Goal: Check status: Check status

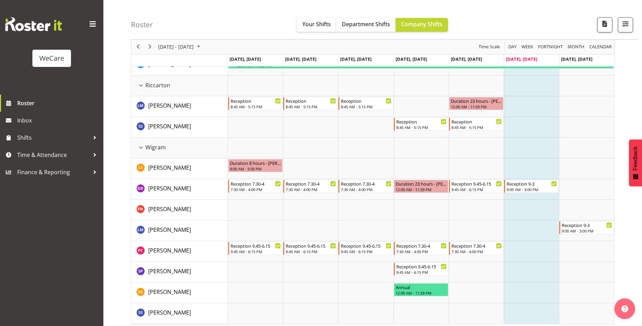
scroll to position [604, 0]
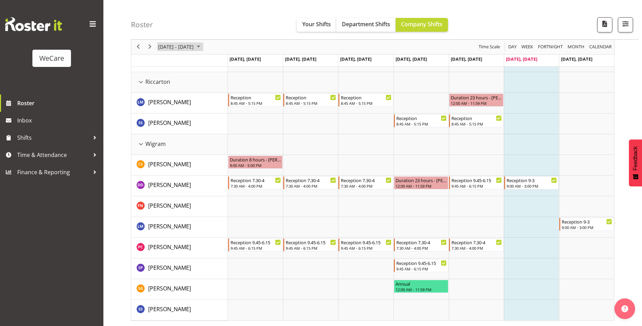
click at [164, 48] on span "[DATE] - [DATE]" at bounding box center [176, 47] width 37 height 9
click at [229, 64] on span "next month" at bounding box center [231, 64] width 12 height 12
click at [165, 97] on span "3" at bounding box center [165, 99] width 10 height 10
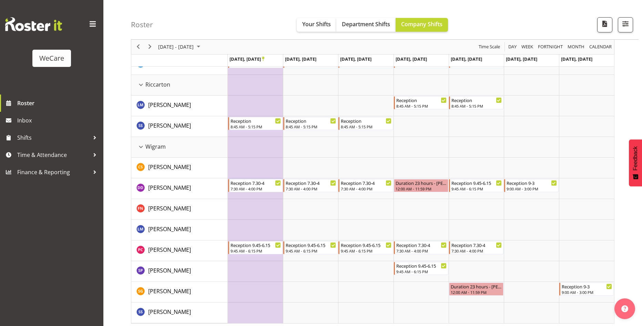
scroll to position [604, 0]
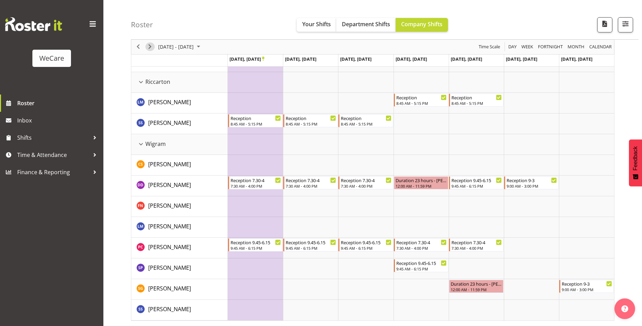
click at [153, 48] on span "Next" at bounding box center [150, 47] width 8 height 9
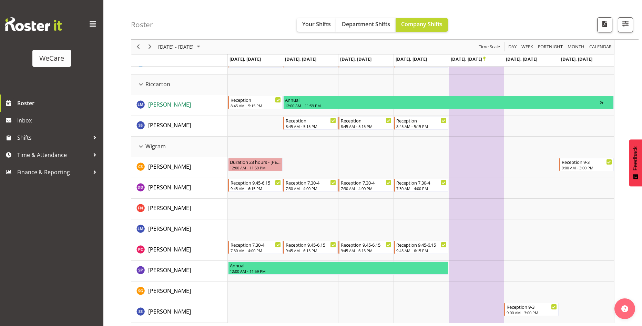
scroll to position [604, 0]
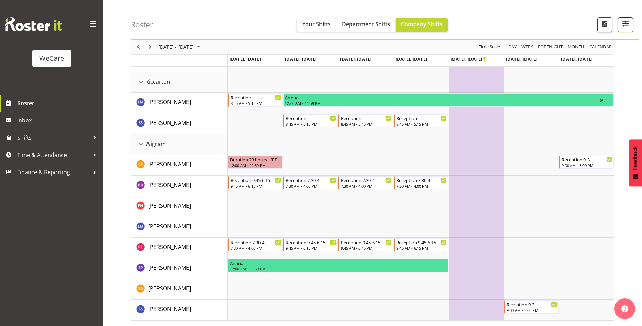
click at [626, 19] on span "button" at bounding box center [625, 23] width 9 height 9
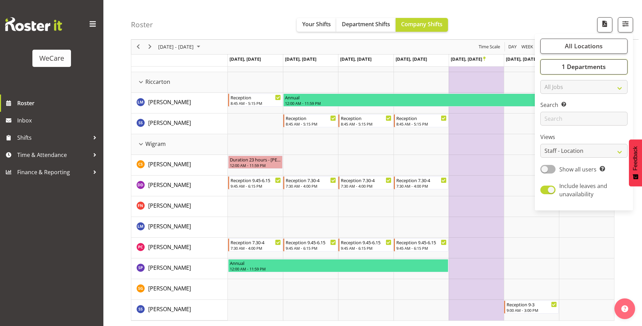
click at [589, 66] on span "1 Departments" at bounding box center [584, 67] width 44 height 8
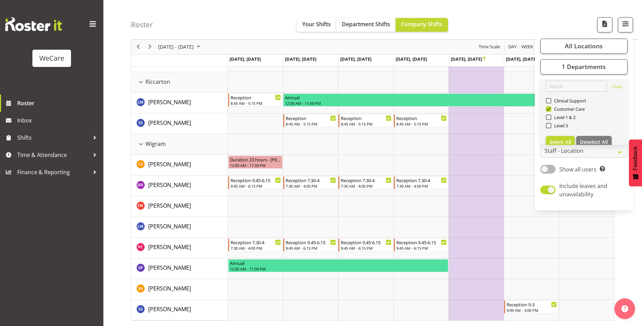
click at [559, 131] on link "Clear Clinical Support Customer Care Level 1 & 2 Level 3 Select All Deselect All" at bounding box center [584, 115] width 87 height 72
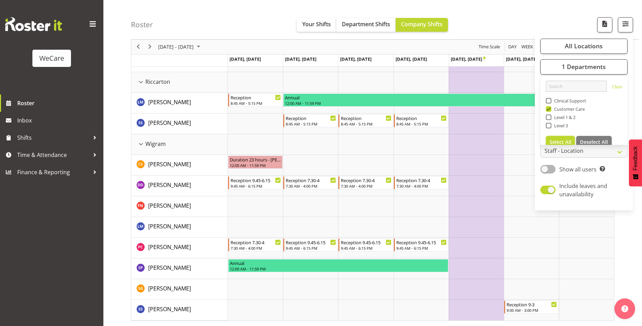
click at [559, 137] on button "Select All" at bounding box center [560, 142] width 29 height 12
checkbox input "true"
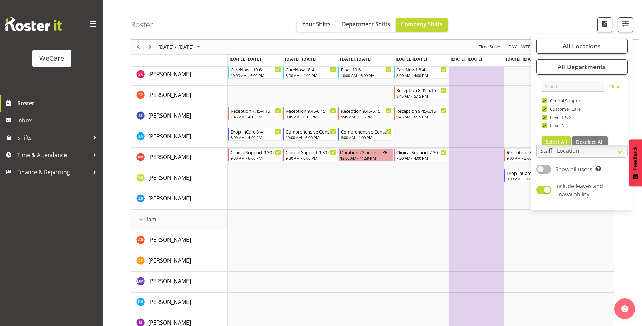
click at [205, 14] on div "Roster Your Shifts Department Shifts Company Shifts All Locations Clear Busines…" at bounding box center [385, 20] width 508 height 40
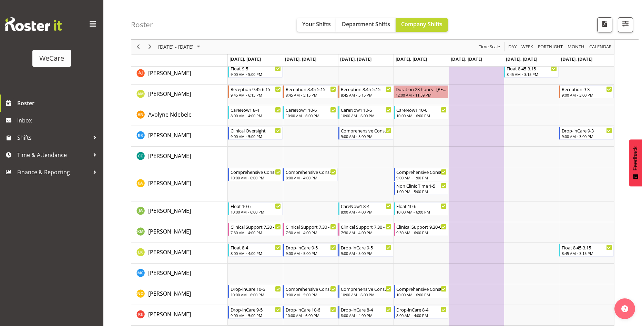
scroll to position [334, 0]
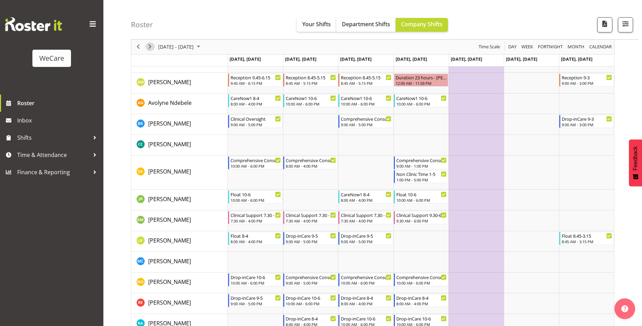
click at [149, 48] on span "Next" at bounding box center [150, 47] width 8 height 9
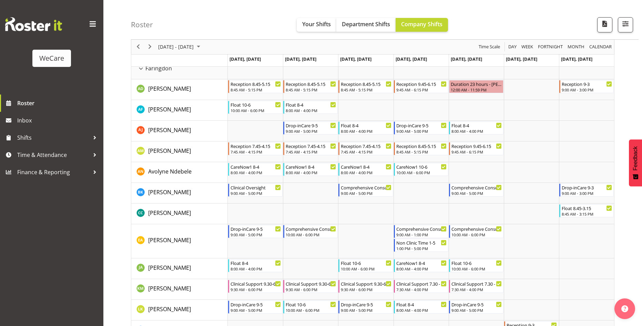
scroll to position [207, 0]
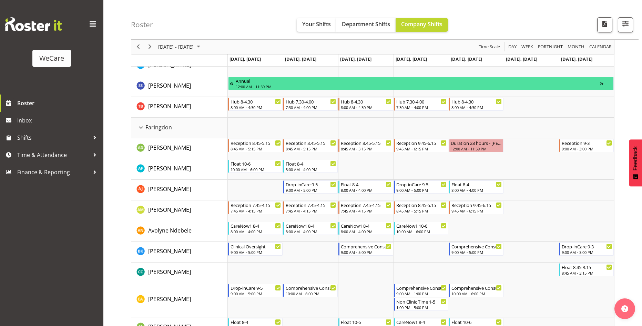
click at [190, 52] on div "[DATE] - [DATE]" at bounding box center [180, 47] width 49 height 14
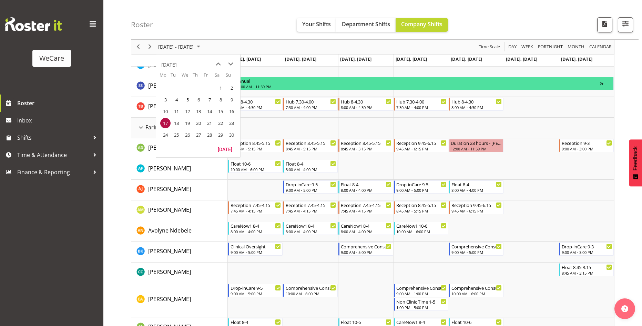
click at [159, 97] on table "Mo Tu We Th Fr Sa Su 27 28 29 30 31 1 2 3 4 5 6 7 8 9 10 11 12 13 14 15 16 17 1…" at bounding box center [198, 108] width 84 height 72
click at [163, 100] on span "3" at bounding box center [165, 99] width 10 height 10
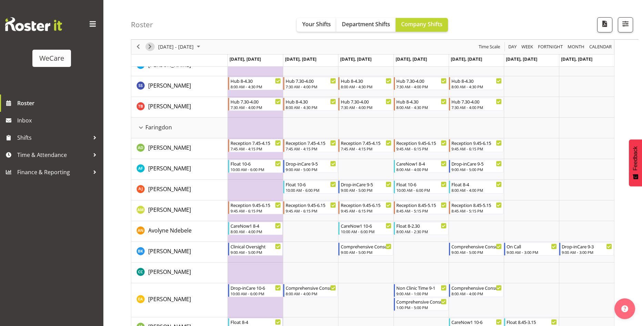
click at [148, 47] on span "Next" at bounding box center [150, 47] width 8 height 9
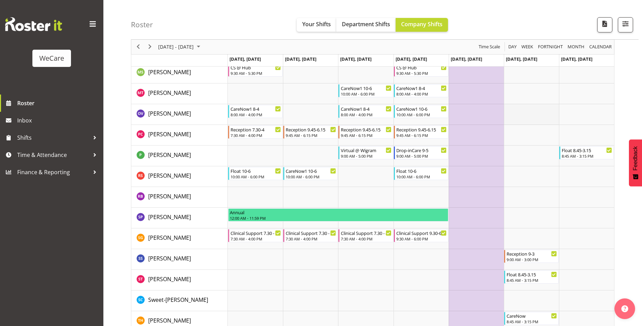
scroll to position [2058, 0]
